Goal: Complete application form

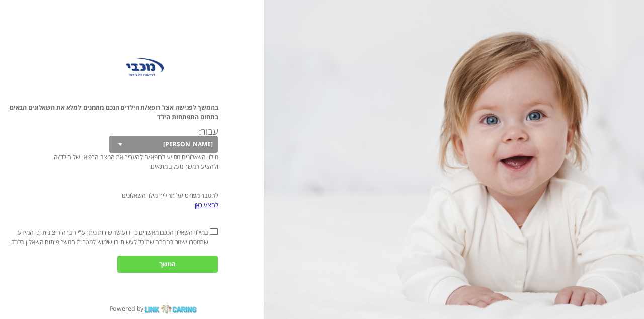
click at [214, 235] on input "אני מאשר\ת את" at bounding box center [214, 231] width 8 height 7
checkbox input "true"
click at [184, 273] on input "המשך" at bounding box center [167, 263] width 101 height 17
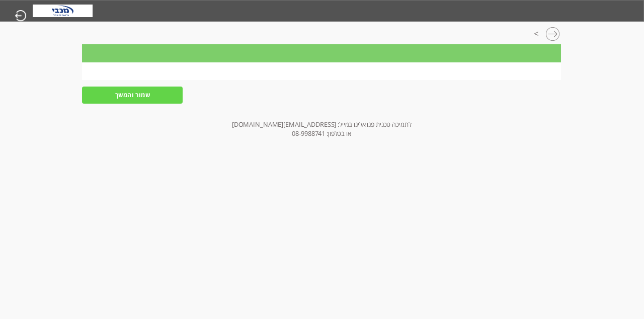
scroll to position [0, -1]
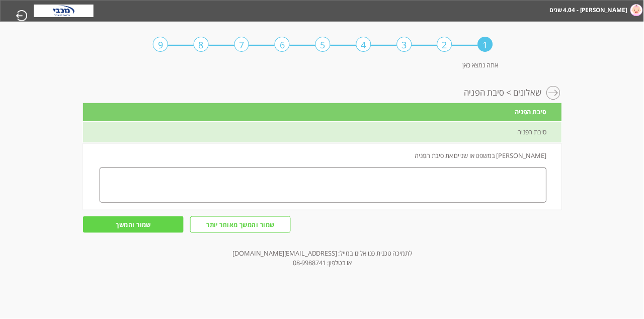
click at [402, 195] on textarea at bounding box center [323, 184] width 447 height 35
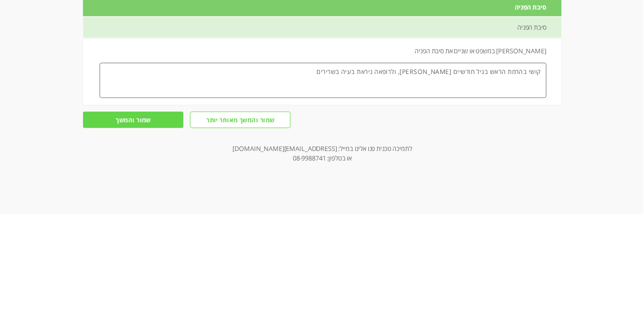
type textarea "קושי בהרמת הראש בגיל חודשיים [PERSON_NAME], ולרופאה ניראת בעיה בשרירים"
click at [151, 233] on input "שמור והמשך" at bounding box center [133, 224] width 101 height 17
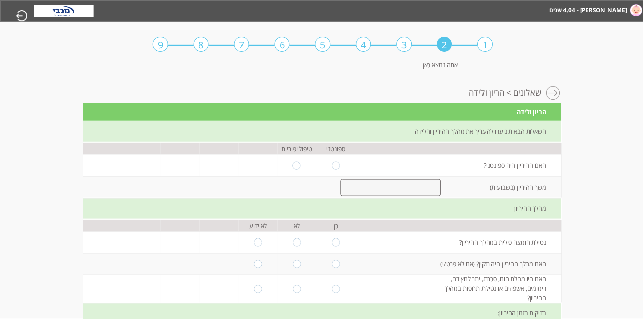
click at [334, 169] on input "radio" at bounding box center [336, 165] width 8 height 8
radio input "true"
click at [402, 196] on input "number" at bounding box center [390, 187] width 101 height 17
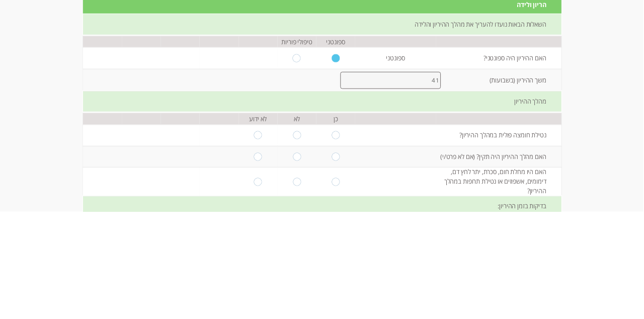
type input "41"
click at [333, 246] on input "radio" at bounding box center [336, 242] width 8 height 8
radio input "true"
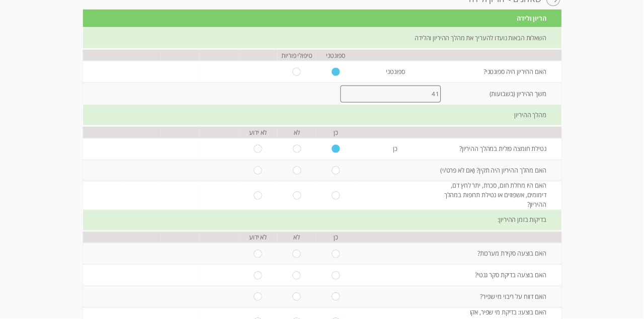
scroll to position [94, -1]
click at [335, 174] on input "radio" at bounding box center [336, 170] width 8 height 8
radio input "true"
click at [337, 200] on input "radio" at bounding box center [336, 196] width 8 height 8
radio input "true"
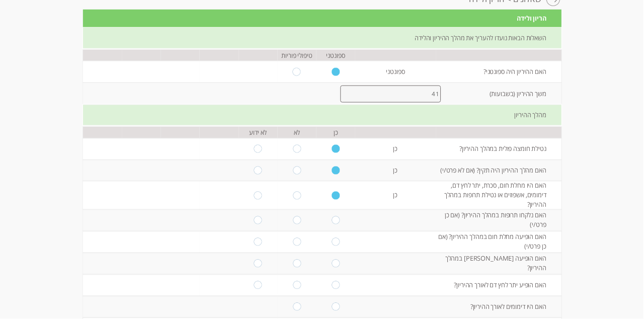
click at [338, 224] on input "radio" at bounding box center [336, 220] width 8 height 8
radio input "true"
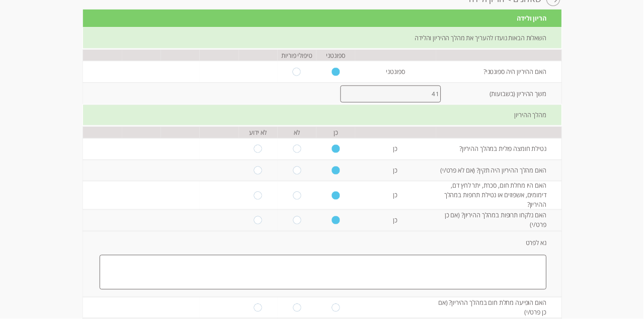
click at [402, 290] on textarea at bounding box center [323, 272] width 447 height 35
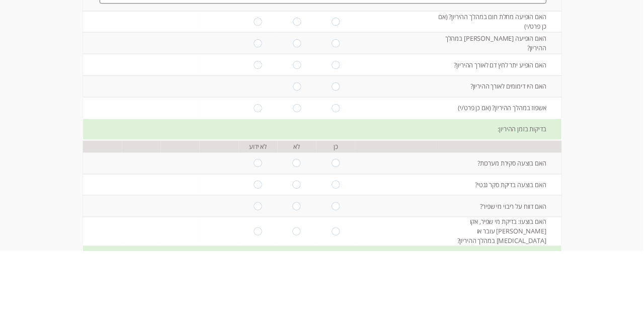
scroll to position [312, -1]
type textarea "אספירין למניעת היפרדות"
click at [296, 93] on input "radio" at bounding box center [297, 88] width 8 height 8
radio input "true"
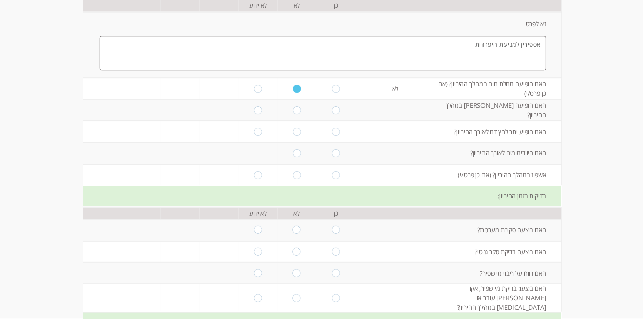
click at [299, 114] on input "radio" at bounding box center [297, 110] width 8 height 8
radio input "true"
click at [297, 136] on input "radio" at bounding box center [297, 132] width 8 height 8
radio input "true"
click at [295, 157] on input "radio" at bounding box center [297, 153] width 8 height 8
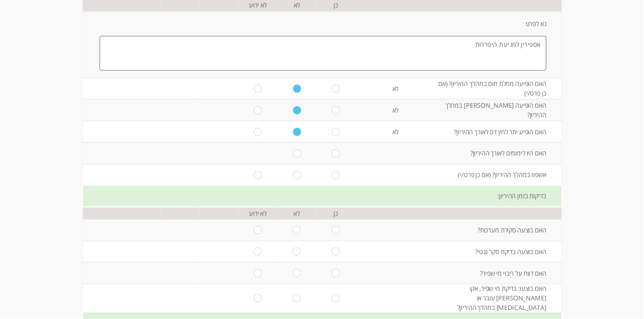
radio input "true"
click at [299, 179] on input "radio" at bounding box center [297, 175] width 8 height 8
radio input "true"
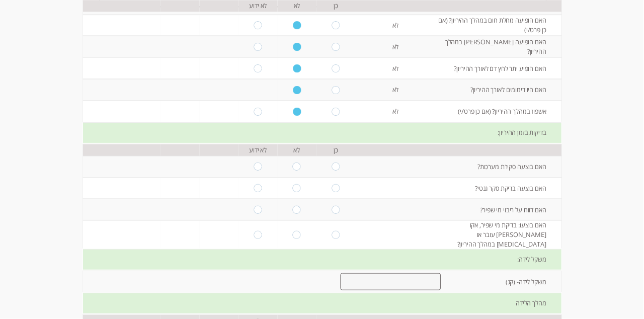
scroll to position [377, -1]
click at [299, 169] on input "radio" at bounding box center [297, 165] width 8 height 8
radio input "true"
click at [300, 191] on input "radio" at bounding box center [297, 187] width 8 height 8
radio input "true"
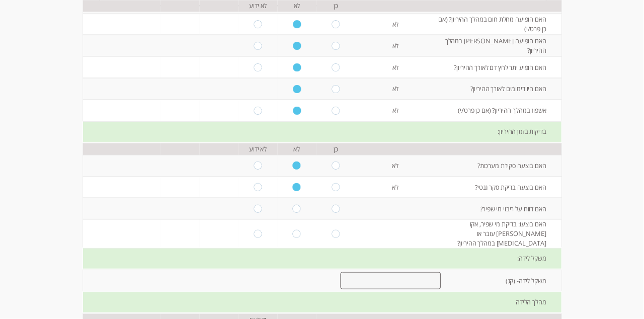
click at [300, 213] on input "radio" at bounding box center [297, 209] width 8 height 8
radio input "true"
click at [300, 238] on input "radio" at bounding box center [297, 234] width 8 height 8
radio input "true"
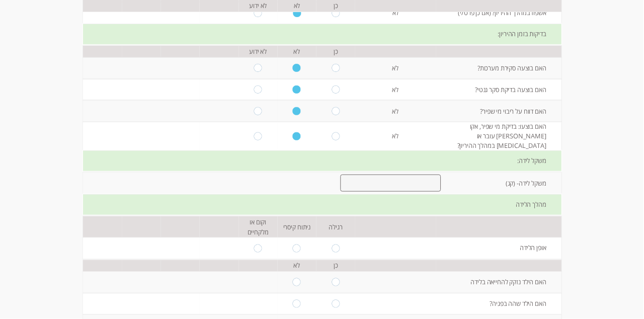
scroll to position [477, -1]
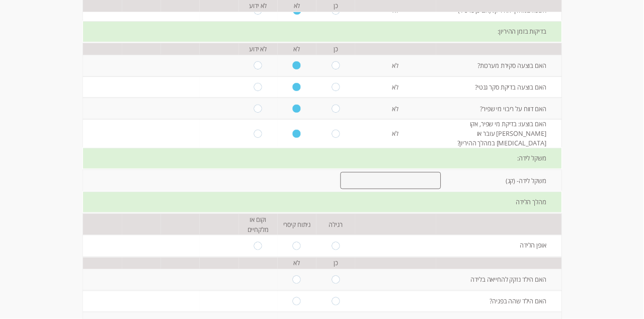
click at [402, 189] on input "number" at bounding box center [390, 180] width 101 height 17
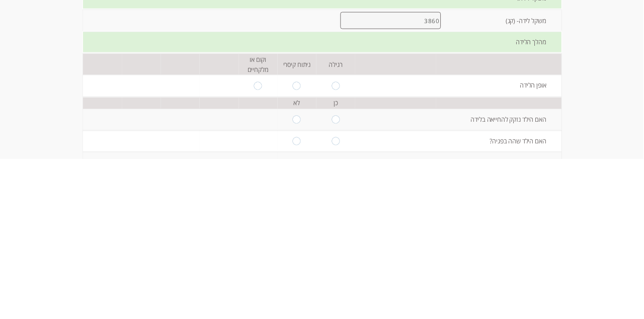
type input "3860"
click at [342, 256] on td at bounding box center [335, 246] width 39 height 22
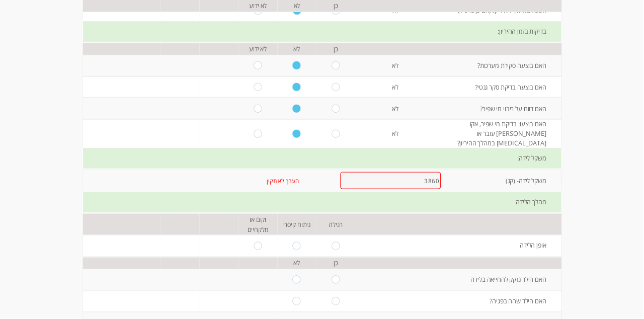
click at [402, 189] on input "3860" at bounding box center [390, 180] width 101 height 17
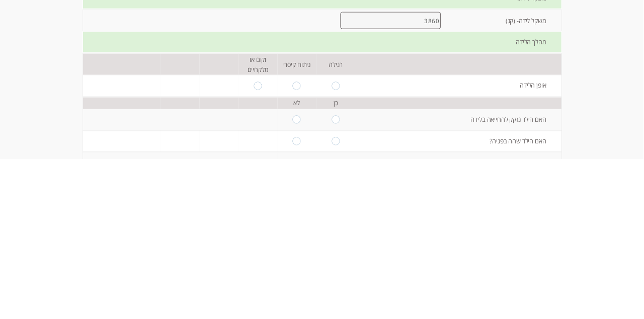
click at [402, 189] on input "3860" at bounding box center [390, 180] width 101 height 17
click at [332, 250] on input "radio" at bounding box center [336, 246] width 8 height 8
radio input "true"
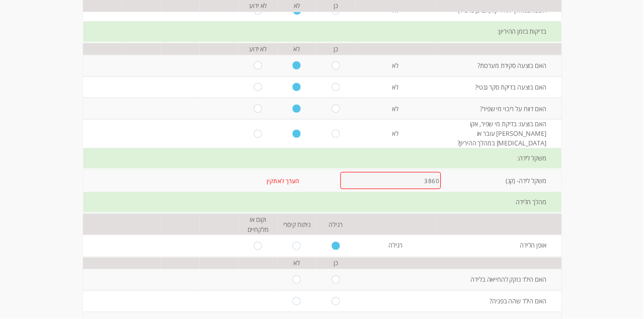
click at [402, 189] on input "3860" at bounding box center [390, 180] width 101 height 17
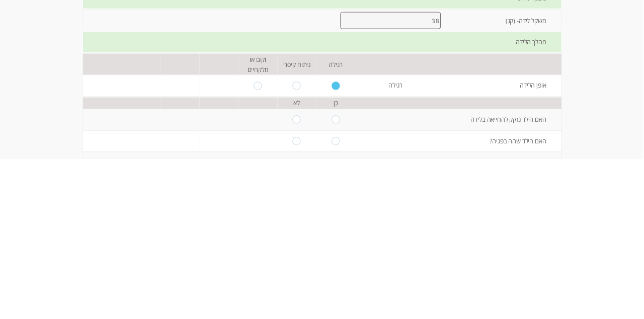
type input "3"
type input "3860"
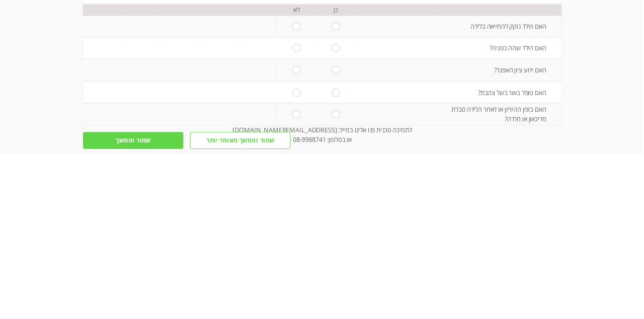
scroll to position [567, -1]
click at [293, 194] on input "radio" at bounding box center [297, 190] width 8 height 8
radio input "true"
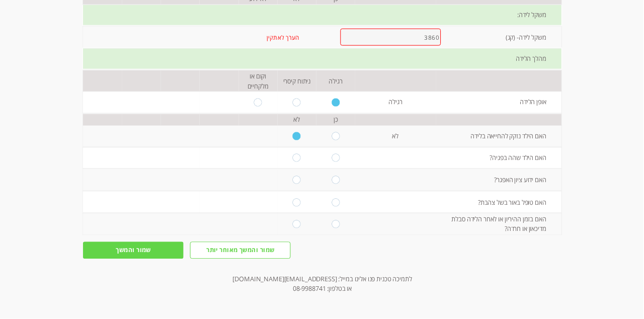
scroll to position [687, -1]
click at [298, 162] on input "radio" at bounding box center [297, 158] width 8 height 8
radio input "true"
click at [300, 184] on input "radio" at bounding box center [297, 180] width 8 height 8
radio input "true"
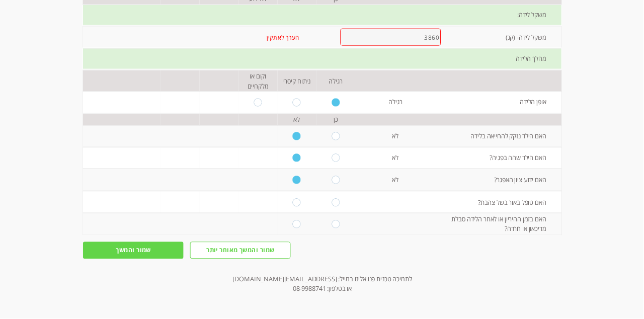
click at [293, 207] on input "radio" at bounding box center [297, 203] width 8 height 8
radio input "true"
click at [295, 228] on input "radio" at bounding box center [297, 224] width 8 height 8
radio input "true"
click at [162, 259] on input "שמור והמשך" at bounding box center [133, 250] width 101 height 17
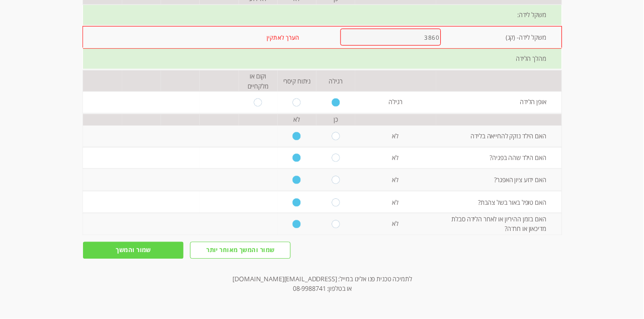
click at [402, 46] on input "3860" at bounding box center [390, 37] width 101 height 17
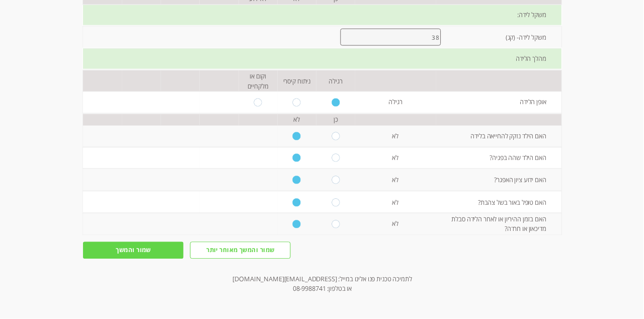
type input "3"
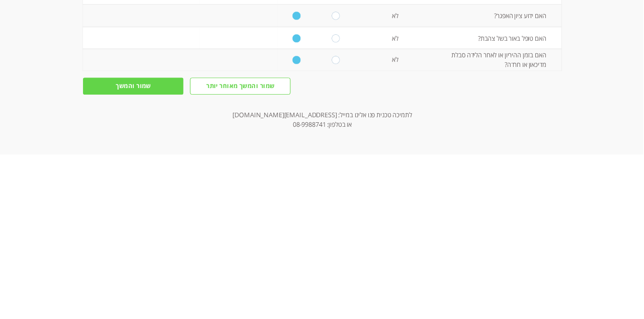
type input "4"
click at [167, 259] on input "שמור והמשך" at bounding box center [133, 250] width 101 height 17
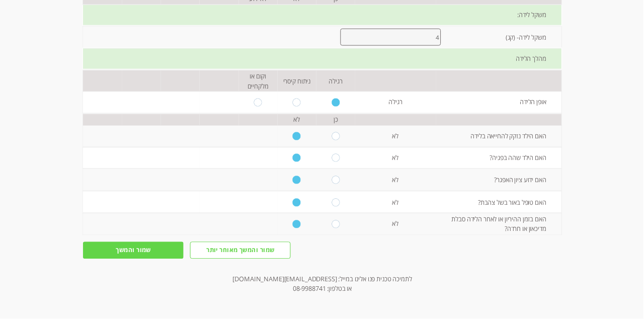
click at [160, 259] on input "שמור והמשך" at bounding box center [133, 250] width 101 height 17
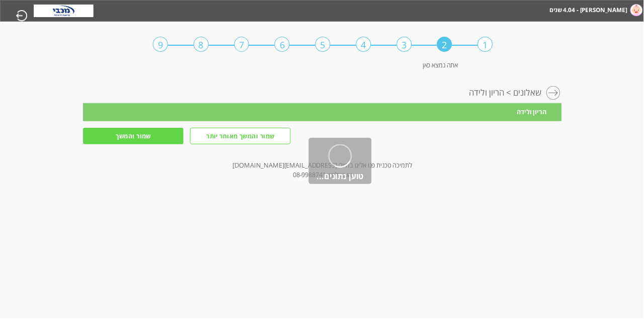
scroll to position [0, -1]
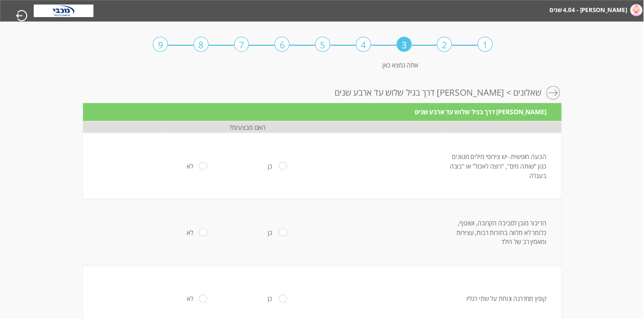
click at [191, 170] on label "לא" at bounding box center [190, 165] width 7 height 9
click at [199, 170] on input "radio" at bounding box center [203, 166] width 8 height 8
radio input "true"
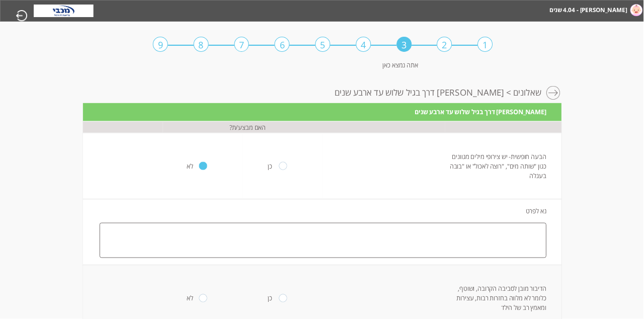
click at [200, 170] on input "radio" at bounding box center [203, 166] width 8 height 8
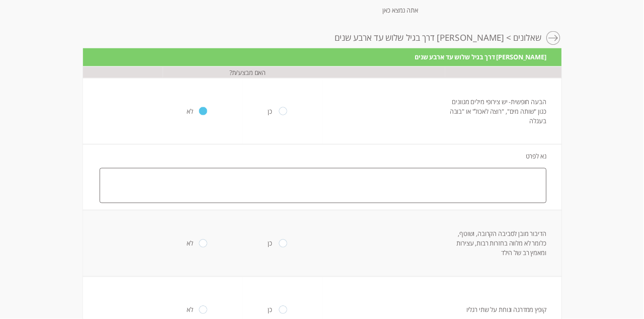
scroll to position [0, -1]
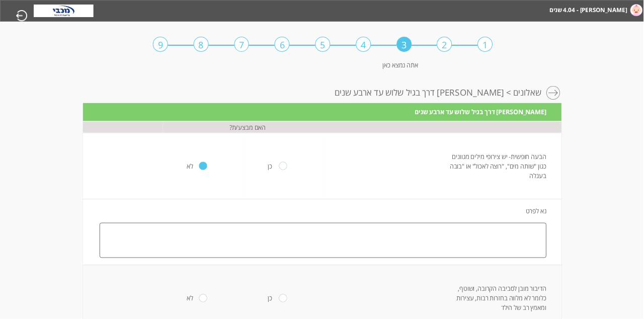
click at [402, 258] on textarea at bounding box center [323, 240] width 447 height 35
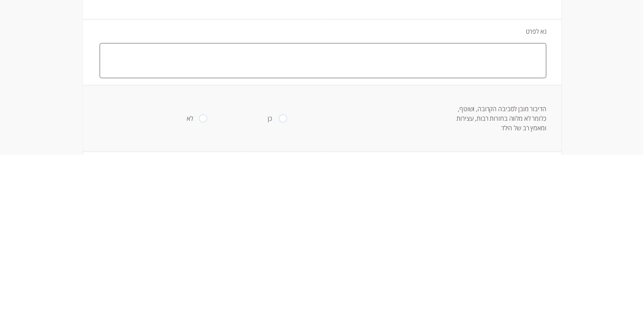
scroll to position [17, -1]
click at [402, 233] on textarea "היא בת חודדשיים..." at bounding box center [323, 223] width 447 height 35
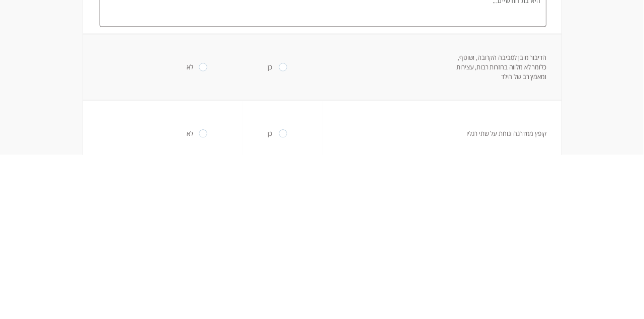
scroll to position [67, -1]
type textarea "היא בת חודשיים..."
click at [183, 264] on td "לא" at bounding box center [203, 231] width 80 height 66
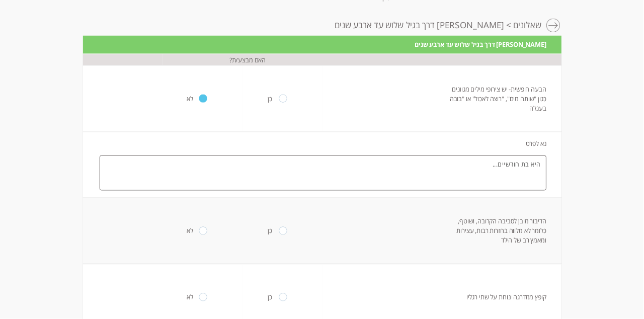
click at [205, 93] on td "לא" at bounding box center [203, 98] width 80 height 66
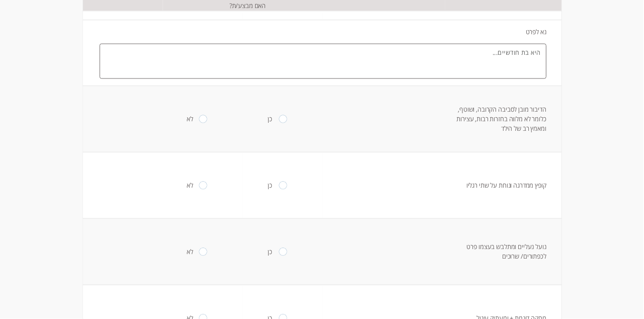
scroll to position [180, -1]
click at [202, 122] on input "radio" at bounding box center [203, 118] width 8 height 8
radio input "true"
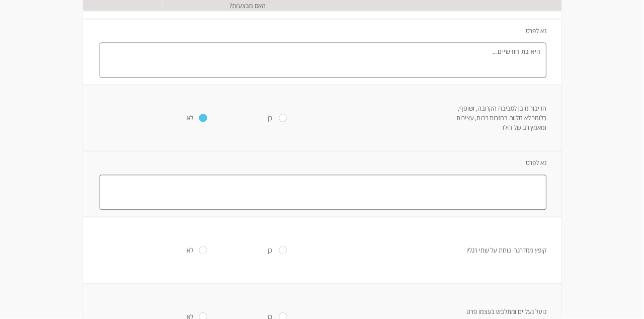
click at [402, 210] on textarea at bounding box center [323, 192] width 447 height 35
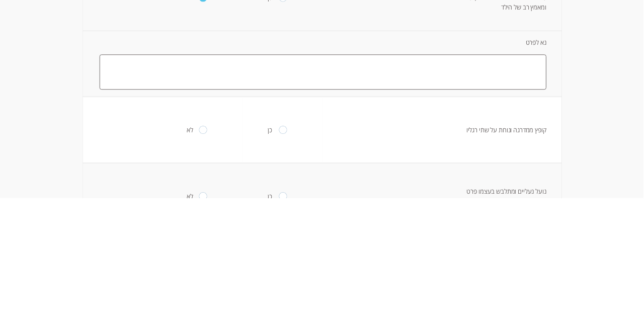
scroll to position [301, -1]
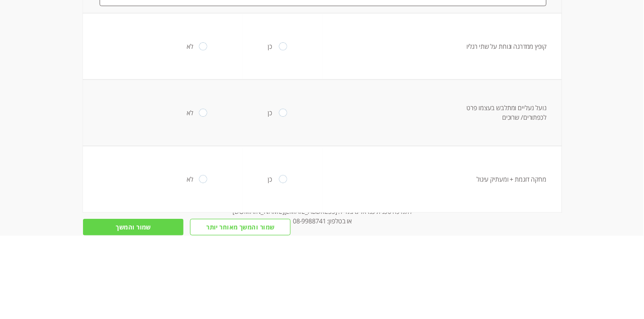
type textarea "בת חודשיים"
click at [203, 134] on input "radio" at bounding box center [203, 130] width 8 height 8
radio input "true"
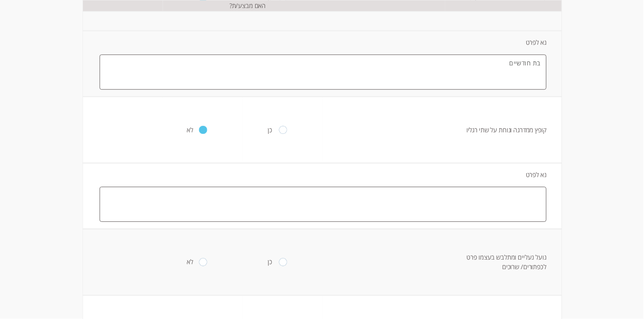
click at [402, 222] on textarea at bounding box center [323, 204] width 447 height 35
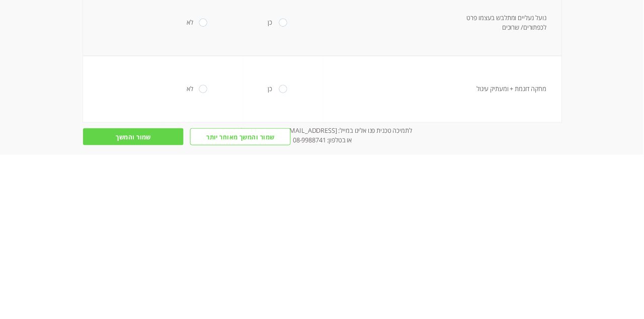
type textarea "בת חודשיים"
click at [205, 191] on input "radio" at bounding box center [203, 187] width 8 height 8
radio input "true"
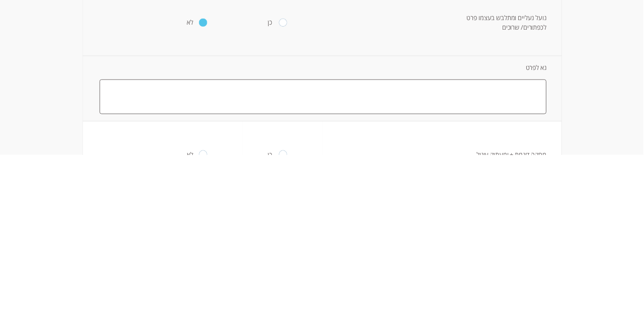
scroll to position [376, -1]
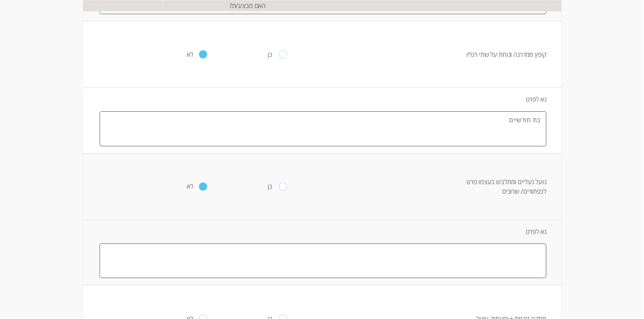
click at [402, 279] on textarea at bounding box center [323, 260] width 447 height 35
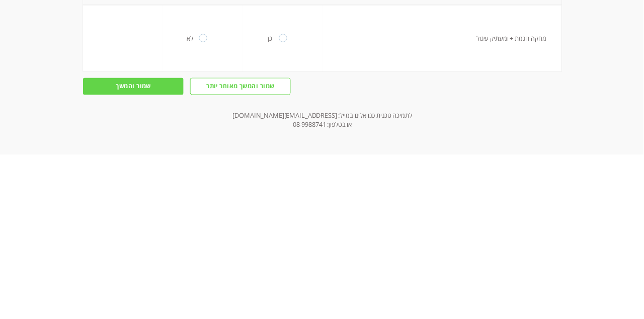
scroll to position [502, -1]
type textarea "בת חודשיים"
click at [200, 206] on input "radio" at bounding box center [203, 202] width 8 height 8
radio input "true"
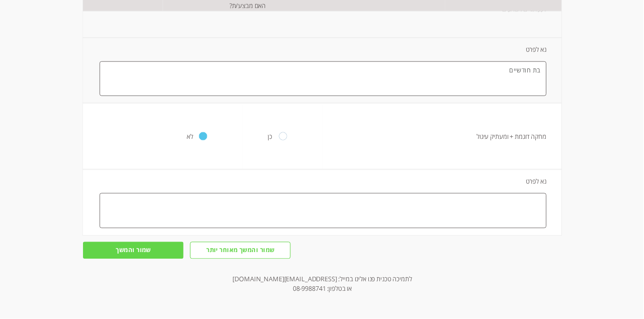
scroll to position [571, -1]
click at [402, 228] on textarea at bounding box center [323, 210] width 447 height 35
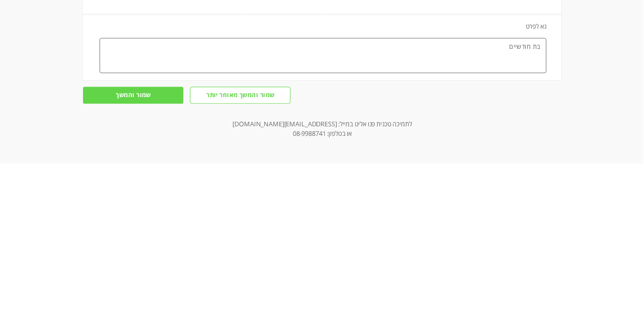
type textarea "בת חודשיים"
click at [115, 259] on input "שמור והמשך" at bounding box center [133, 250] width 101 height 17
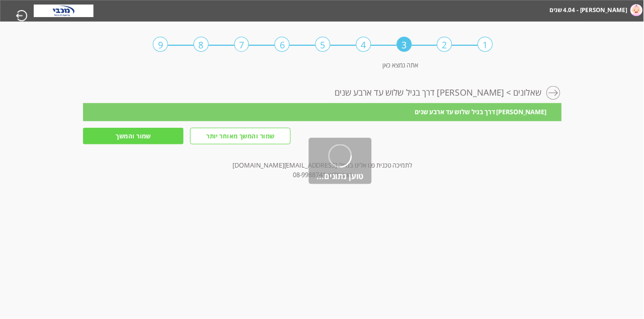
scroll to position [0, -1]
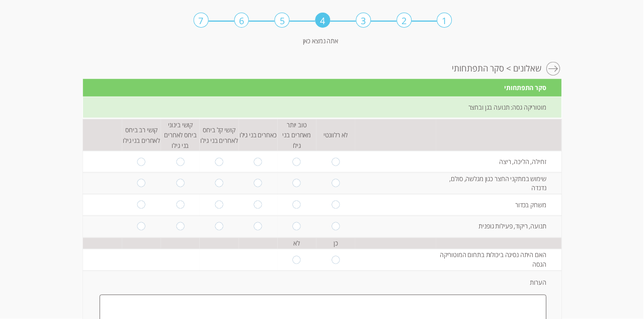
scroll to position [0, -1]
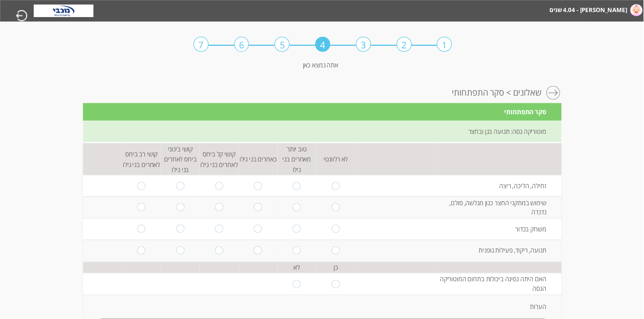
click at [402, 18] on li "[PERSON_NAME] - 4.04 שנים" at bounding box center [617, 9] width 55 height 17
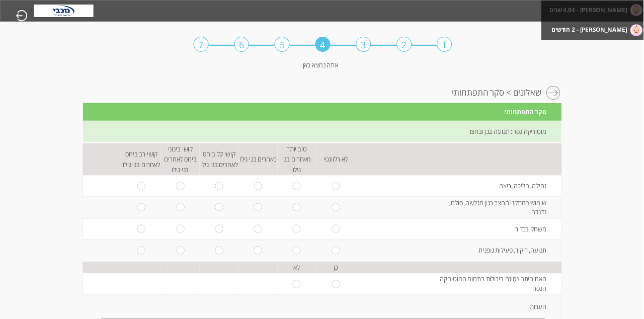
click at [402, 36] on label "[PERSON_NAME] - 2 חודשים" at bounding box center [590, 29] width 76 height 13
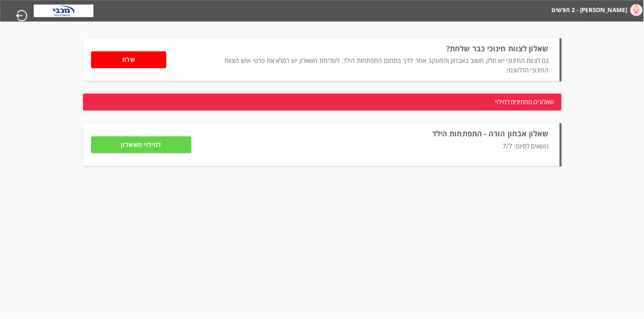
click at [402, 13] on img at bounding box center [637, 10] width 12 height 12
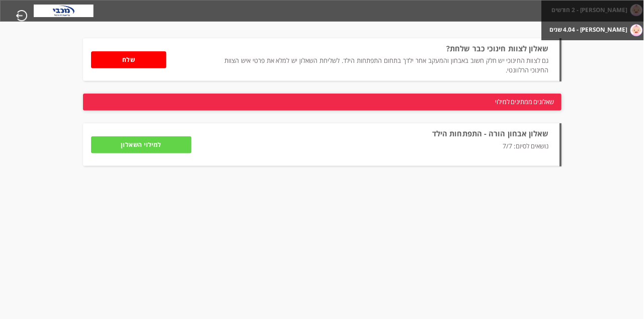
click at [402, 32] on label "[PERSON_NAME] - 4.04 שנים" at bounding box center [589, 29] width 78 height 13
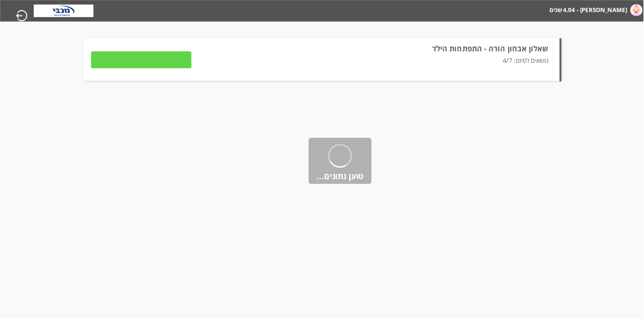
type input "להמשך מילוי השאלון"
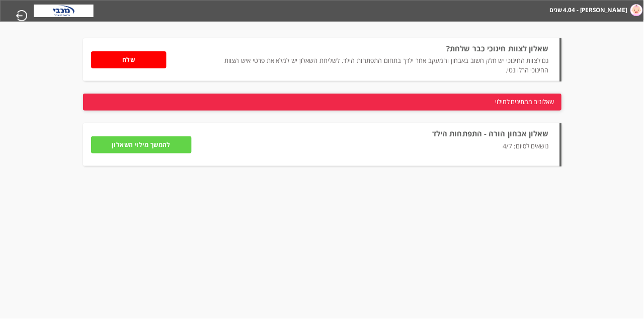
click at [143, 153] on input "להמשך מילוי השאלון" at bounding box center [141, 144] width 101 height 17
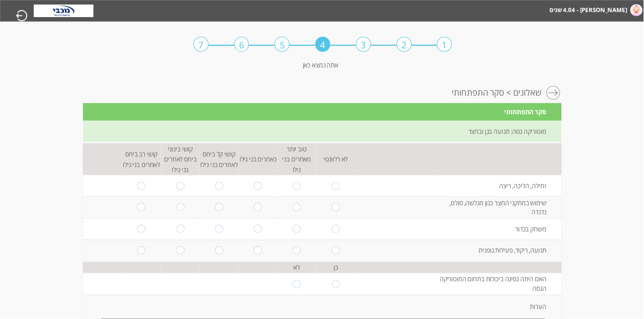
click at [402, 52] on div "1" at bounding box center [444, 44] width 15 height 15
click at [402, 46] on div "1" at bounding box center [444, 44] width 15 height 15
click at [360, 46] on div "3" at bounding box center [363, 44] width 15 height 15
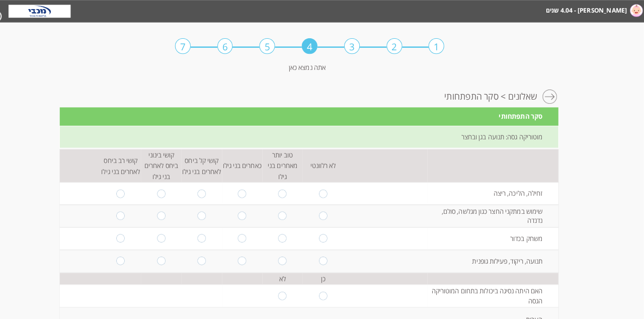
scroll to position [0, -1]
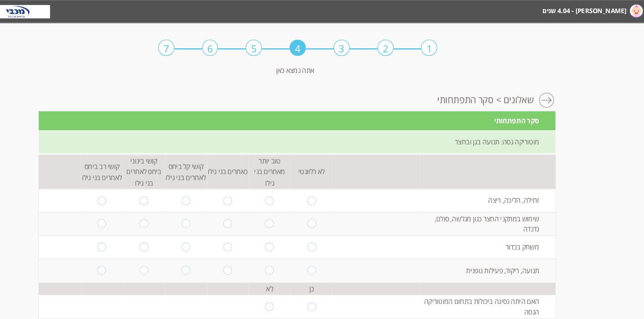
click at [372, 47] on div "1 2 3 4 5 6 7 אתה נמצא כאן" at bounding box center [323, 51] width 259 height 59
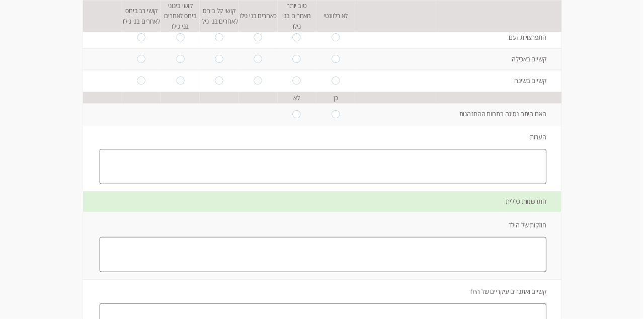
scroll to position [1374, -1]
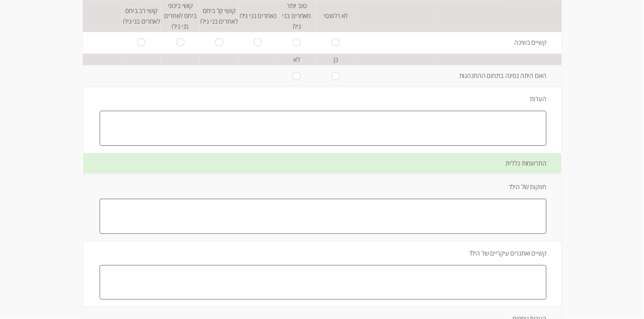
scroll to position [0, -1]
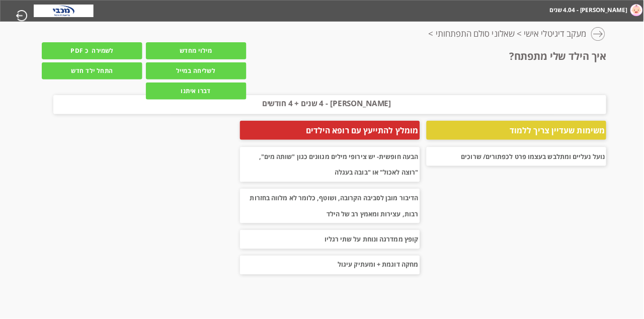
click at [178, 57] on input "מילוי מחדש" at bounding box center [196, 50] width 101 height 17
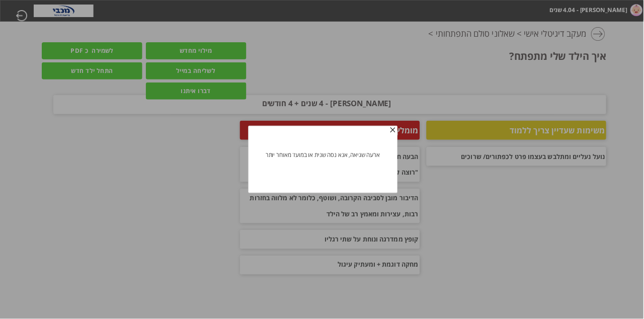
click at [402, 133] on div at bounding box center [322, 159] width 644 height 319
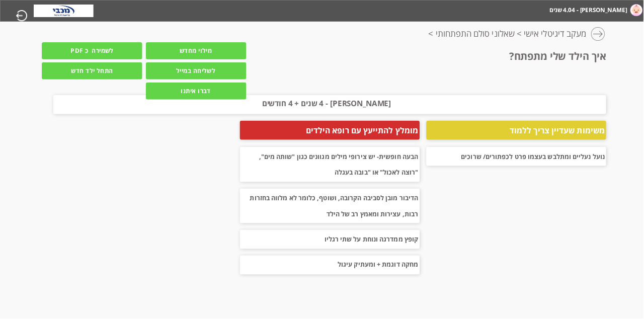
click at [182, 57] on input "מילוי מחדש" at bounding box center [196, 50] width 101 height 17
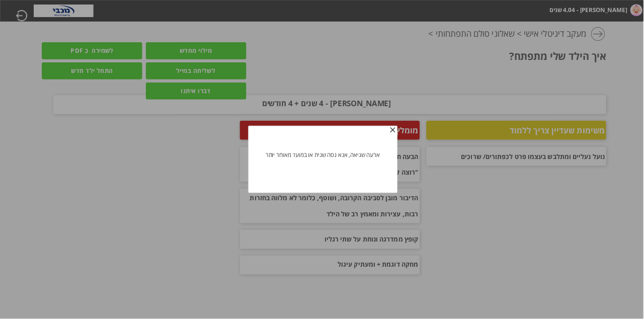
click at [397, 126] on span "button" at bounding box center [393, 130] width 8 height 8
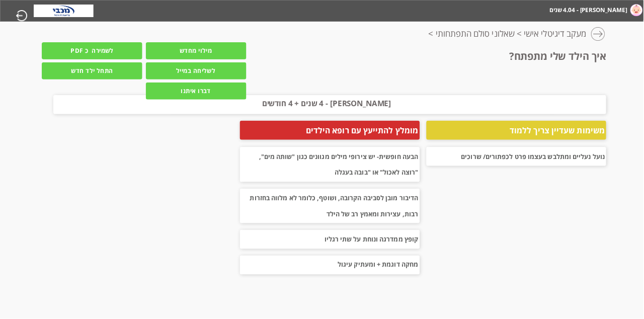
click at [183, 59] on input "מילוי מחדש" at bounding box center [196, 50] width 101 height 17
